Goal: Find specific page/section: Find specific page/section

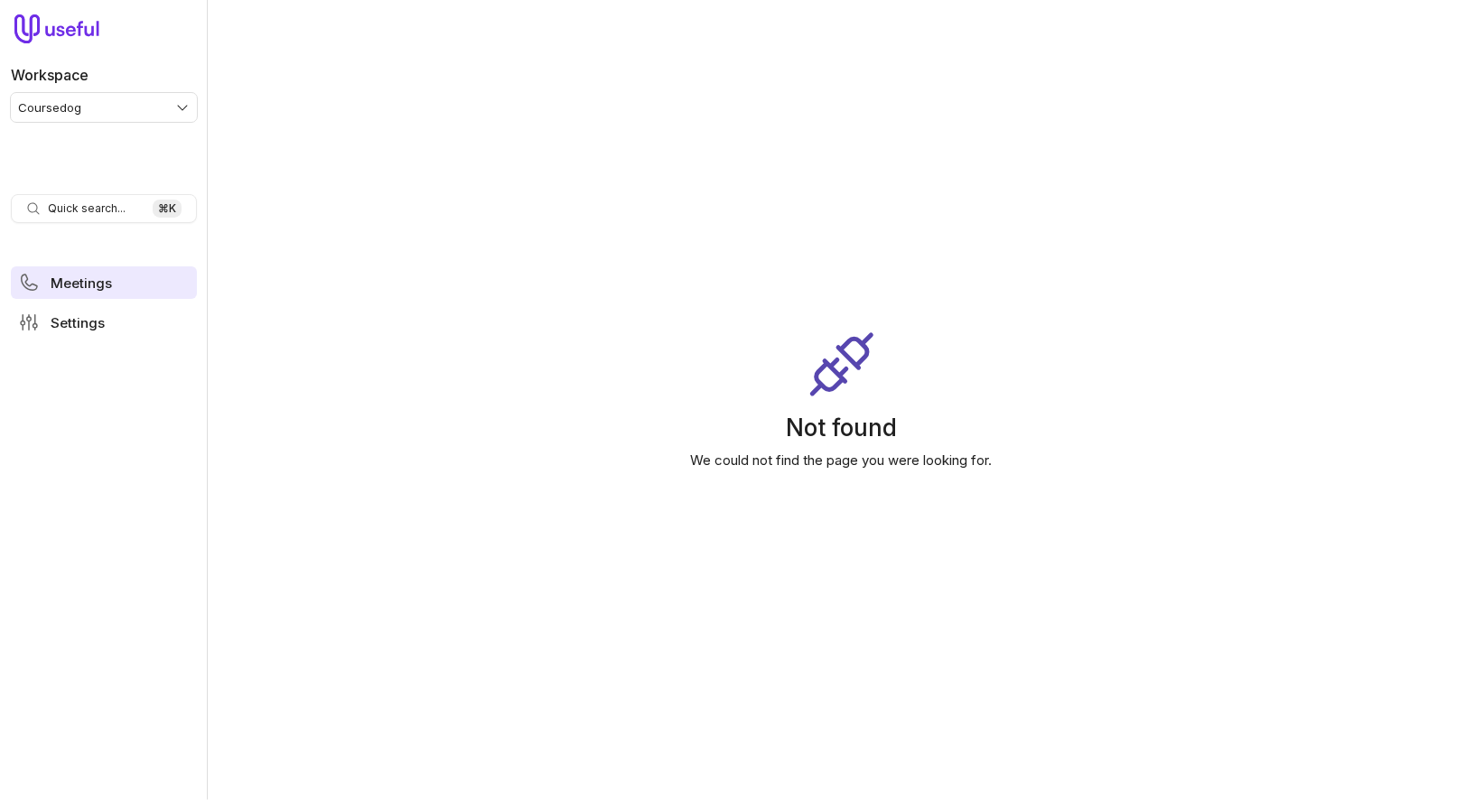
click at [110, 285] on link "Meetings" at bounding box center [104, 283] width 186 height 33
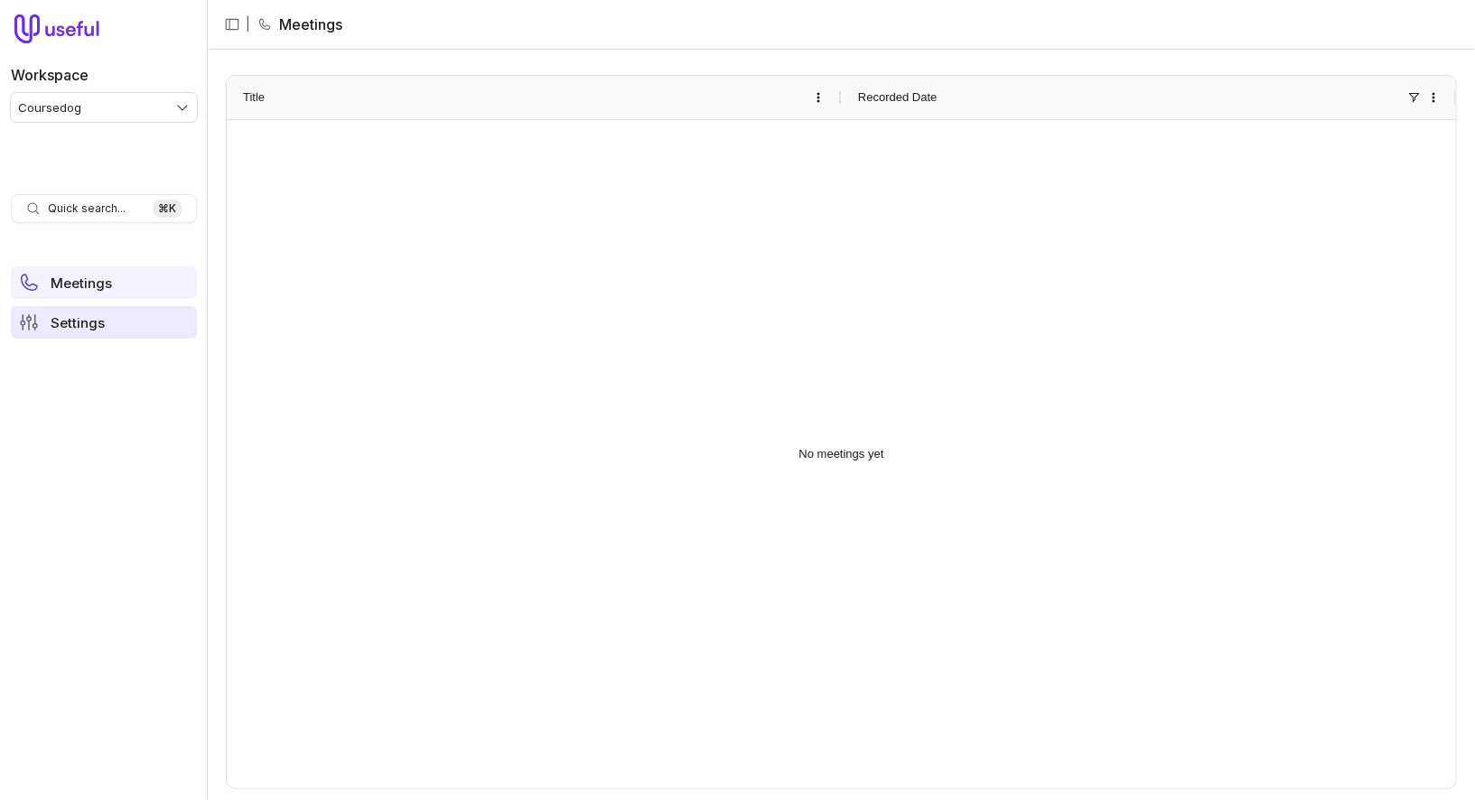
click at [101, 319] on span "Settings" at bounding box center [78, 323] width 54 height 14
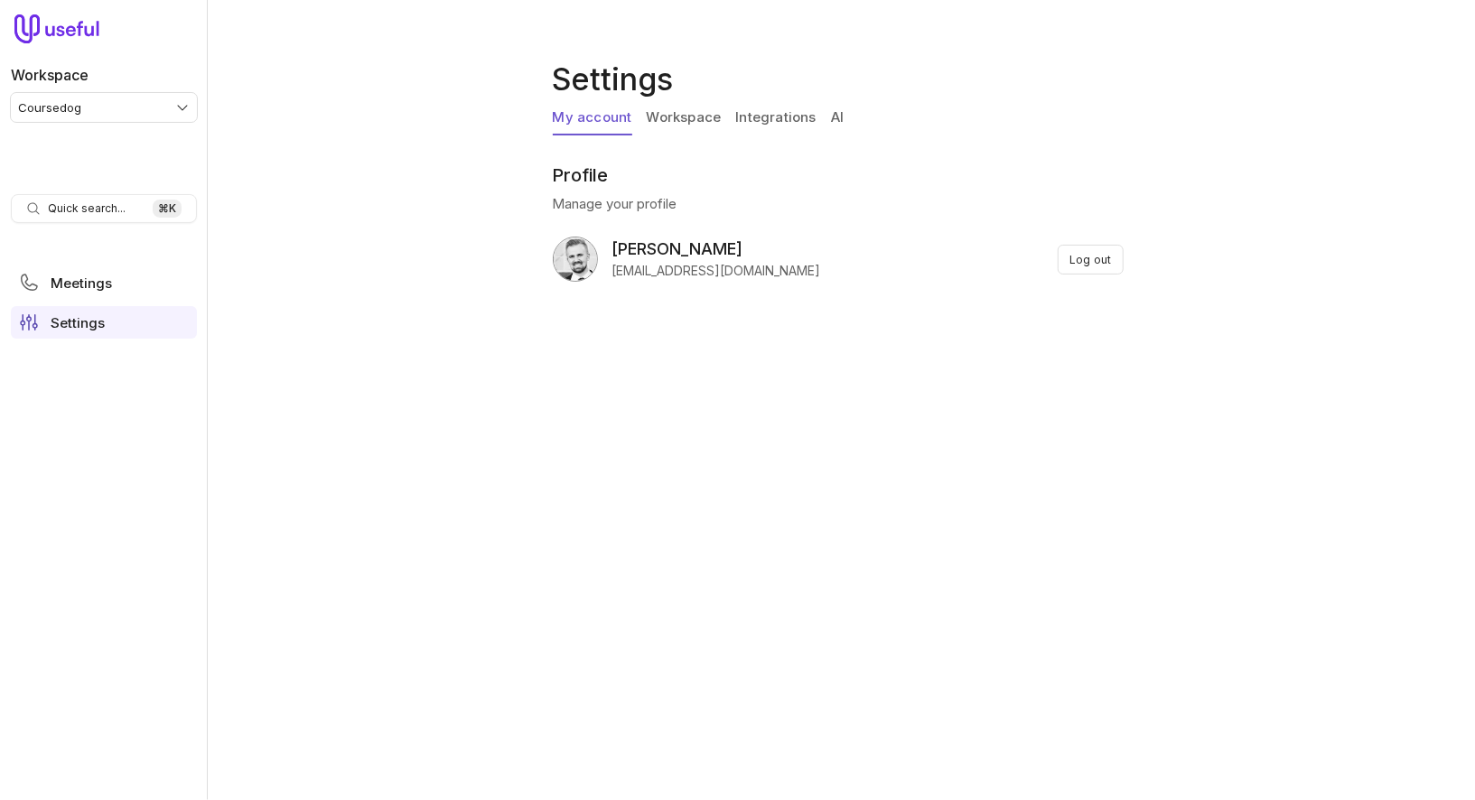
click at [785, 118] on link "Integrations" at bounding box center [775, 118] width 80 height 34
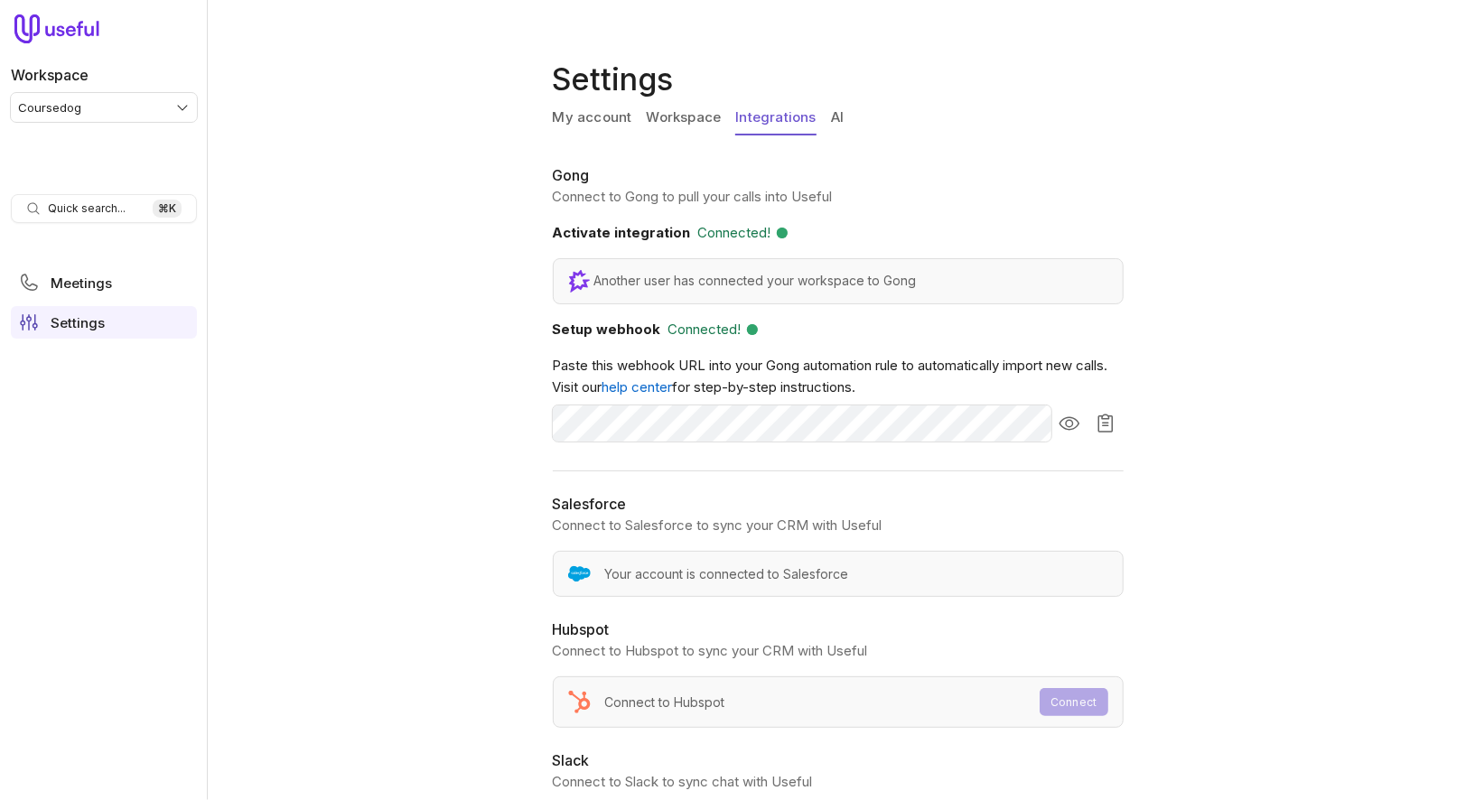
scroll to position [93, 0]
